Goal: Information Seeking & Learning: Learn about a topic

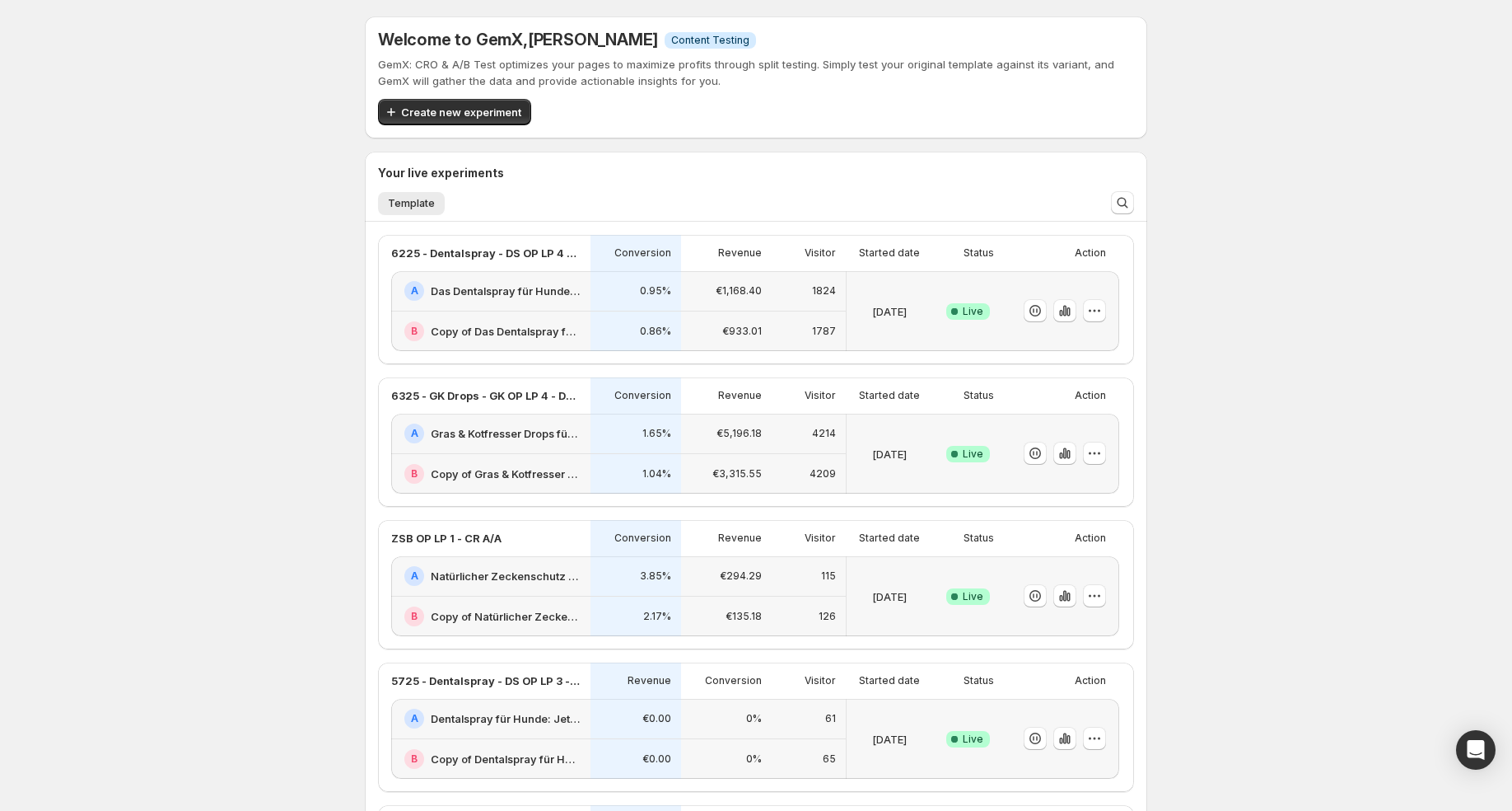
scroll to position [47, 0]
click at [1462, 743] on div "Open Intercom Messenger" at bounding box center [1476, 750] width 43 height 43
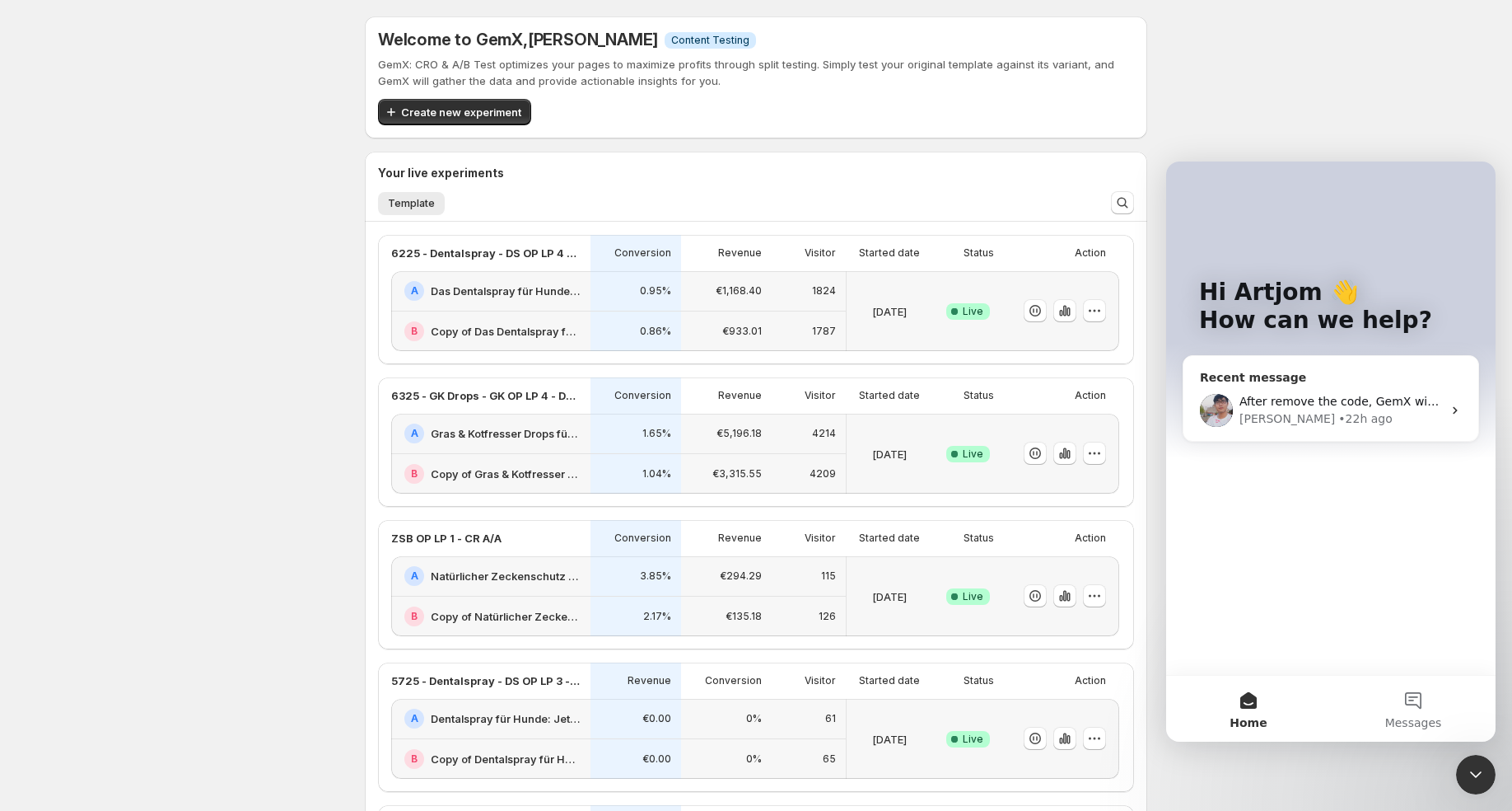
click at [1340, 399] on span "After remove the code, GemX will only track the people who accepted the cookies." at bounding box center [1479, 401] width 479 height 14
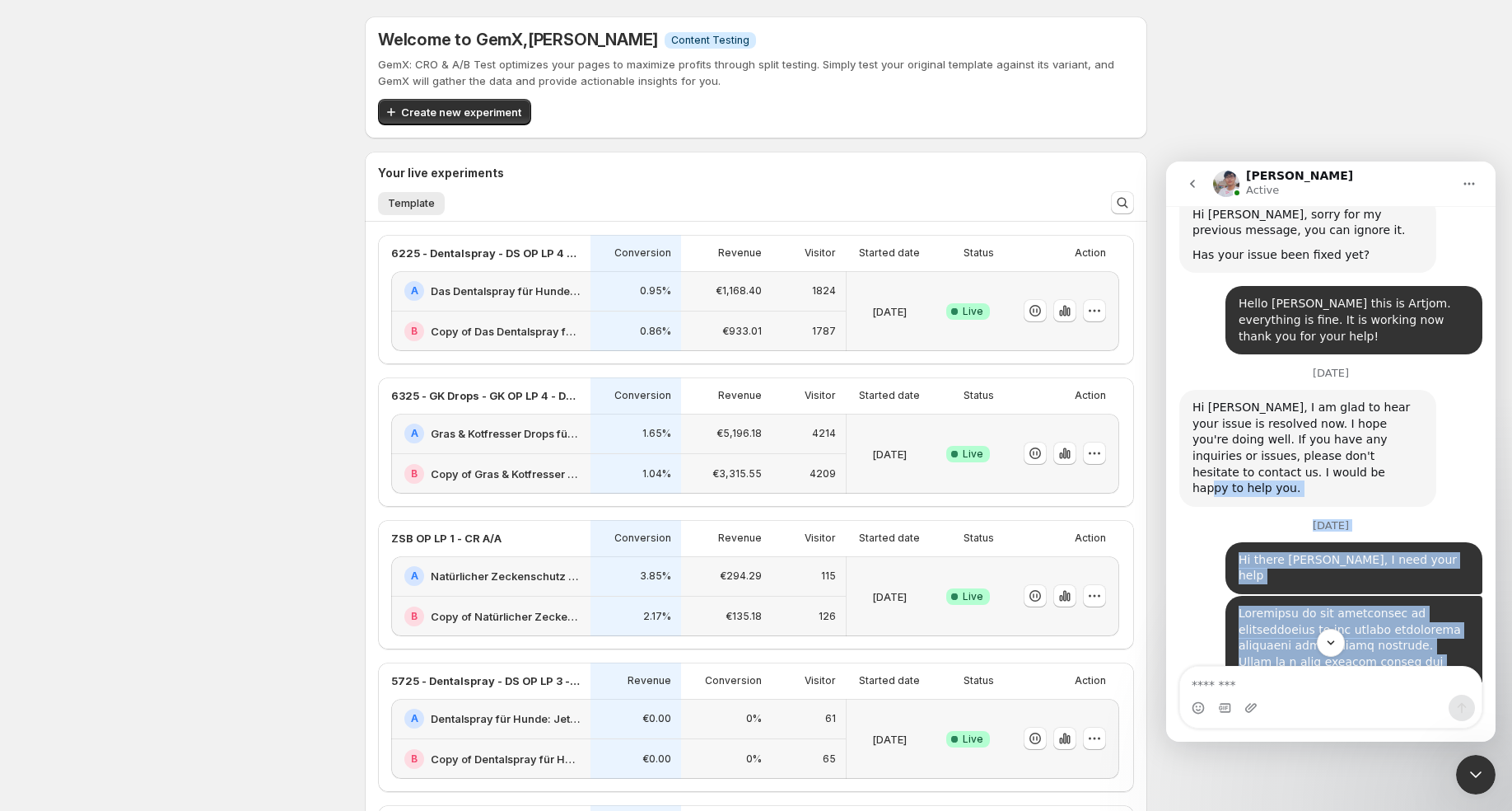
scroll to position [8540, 0]
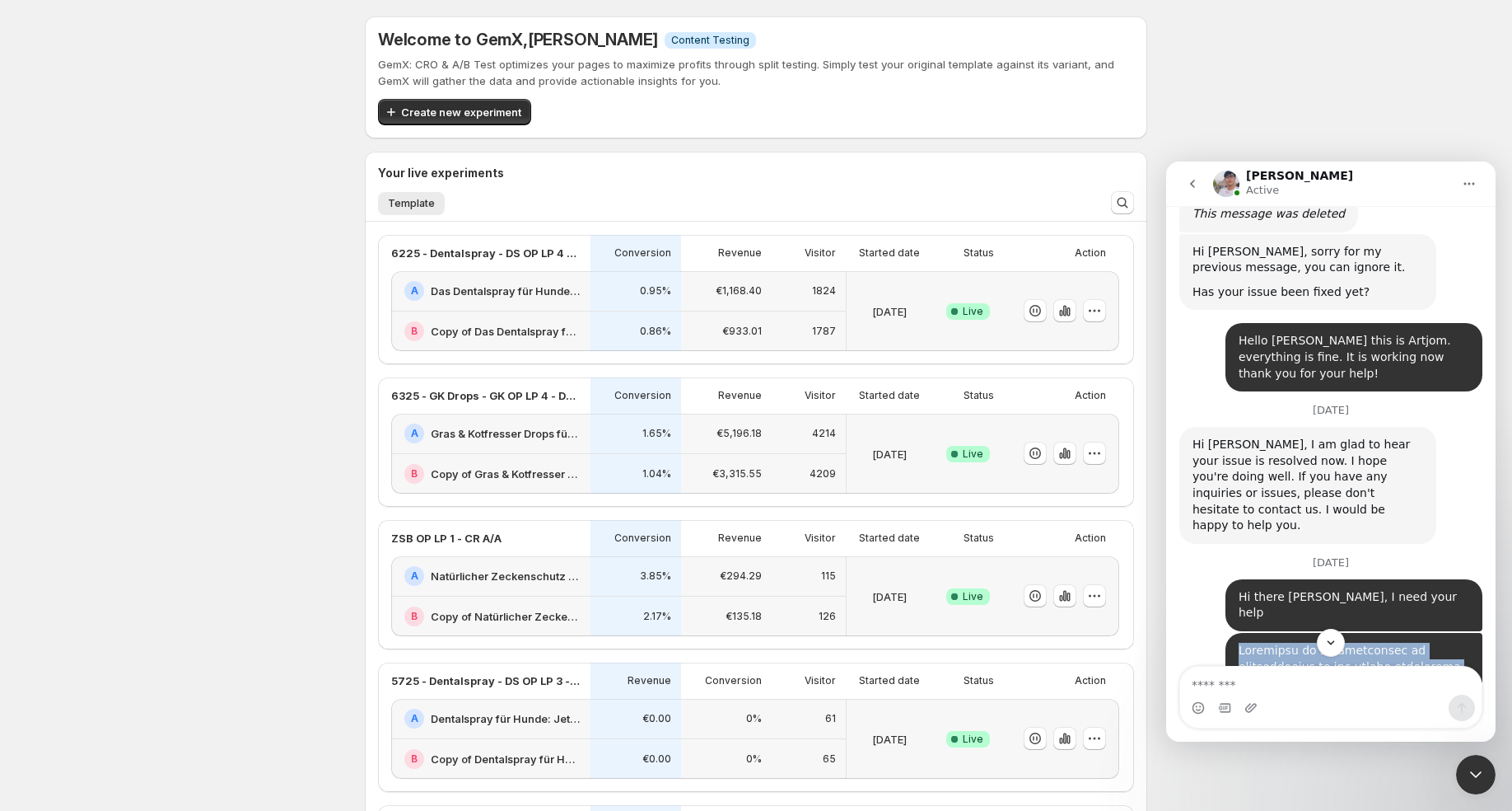
drag, startPoint x: 1331, startPoint y: 517, endPoint x: 1238, endPoint y: 346, distance: 194.7
copy div "Currently we are undergoing an investigation by the german authorites regarding…"
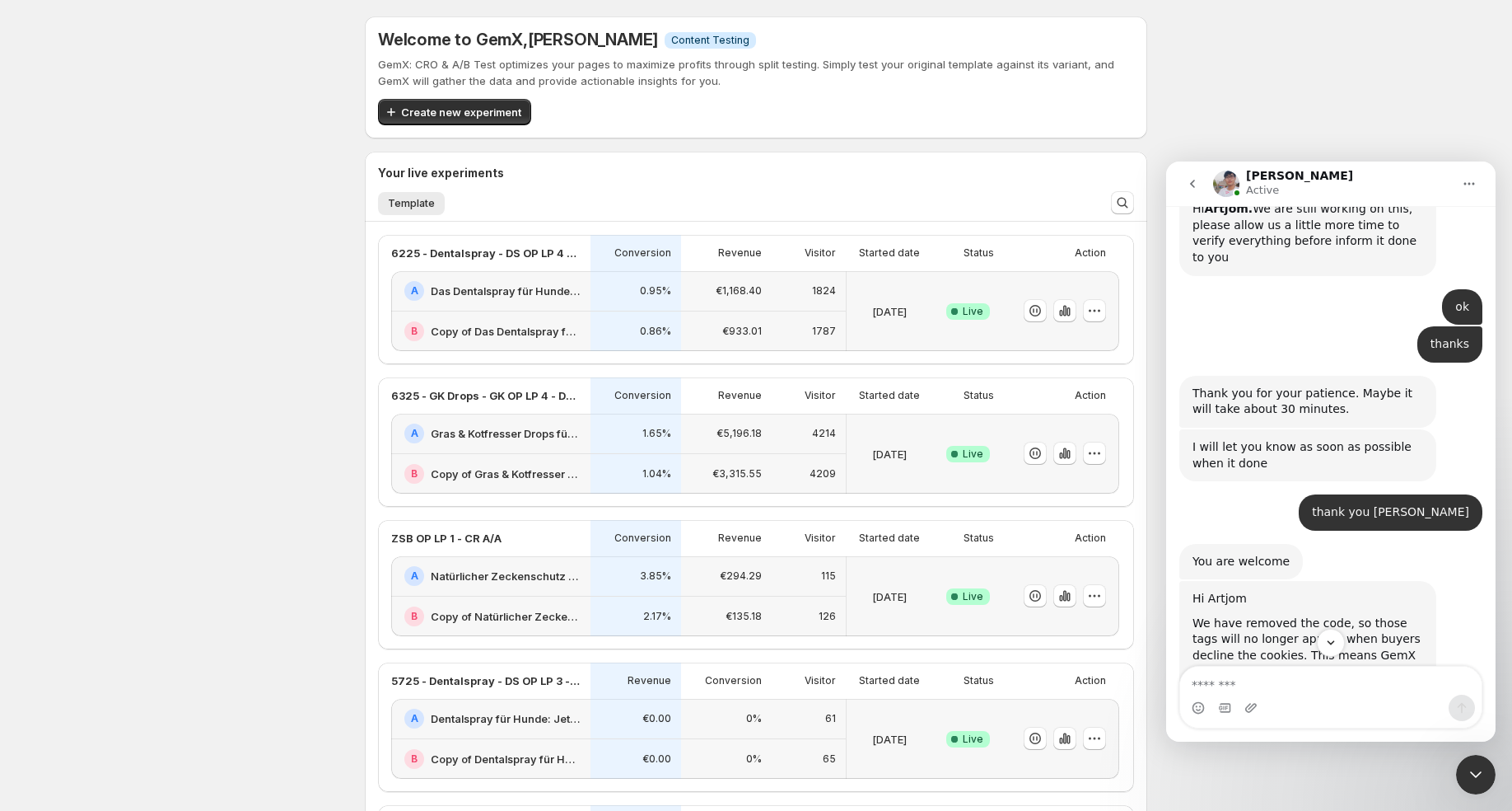
scroll to position [13778, 0]
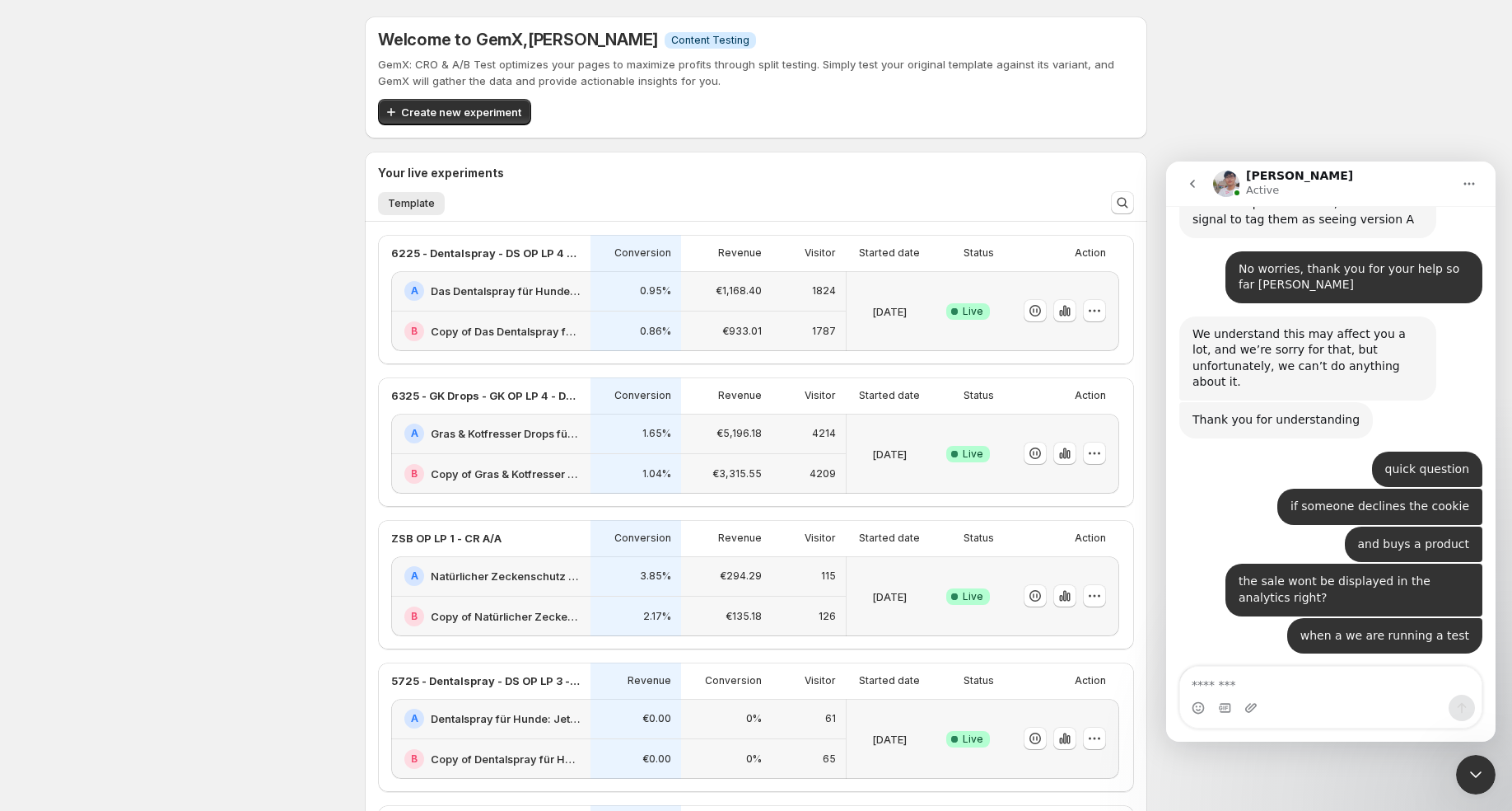
click at [1481, 766] on icon "Close Intercom Messenger" at bounding box center [1476, 775] width 20 height 20
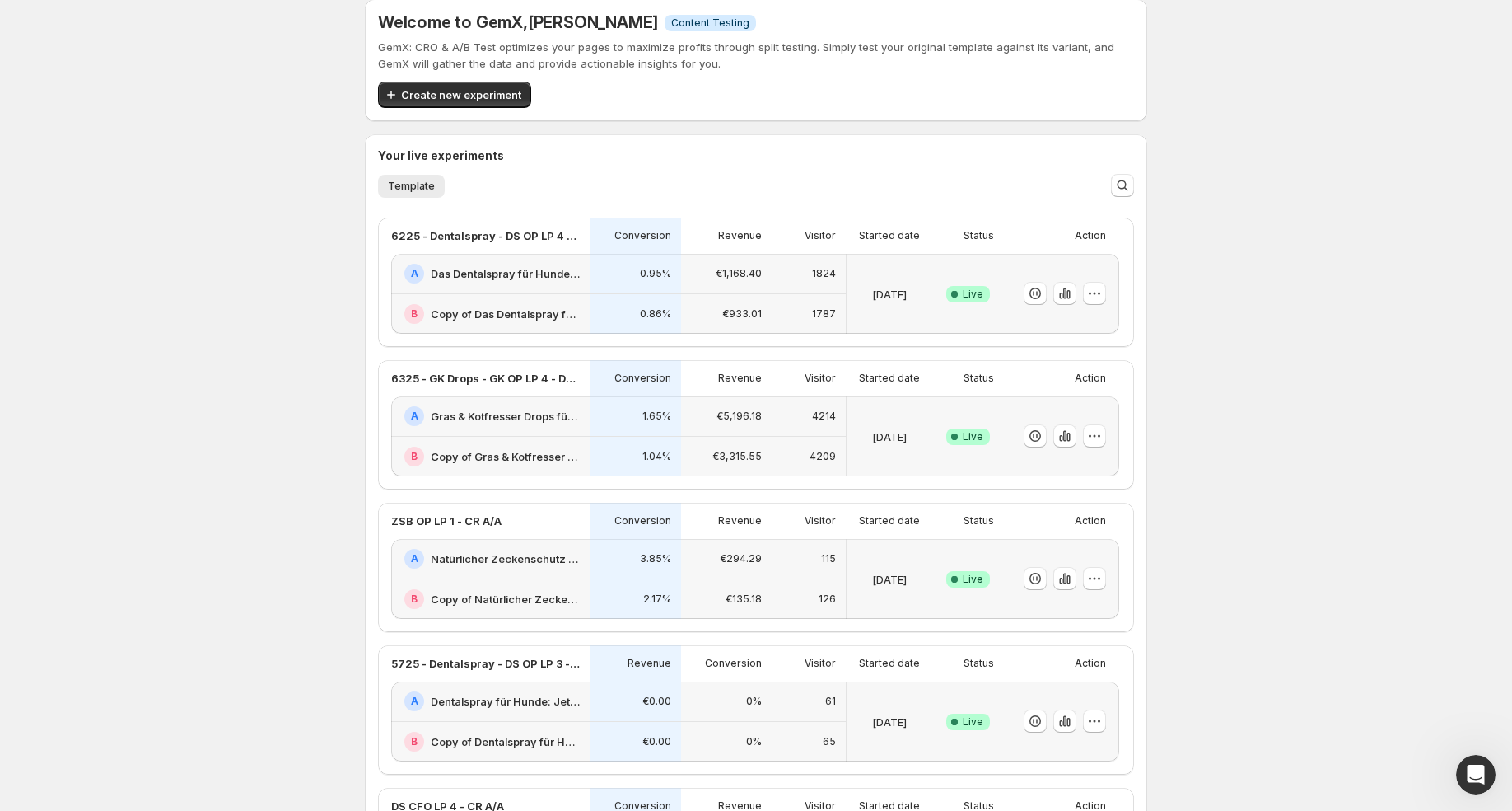
scroll to position [0, 0]
